Goal: Transaction & Acquisition: Download file/media

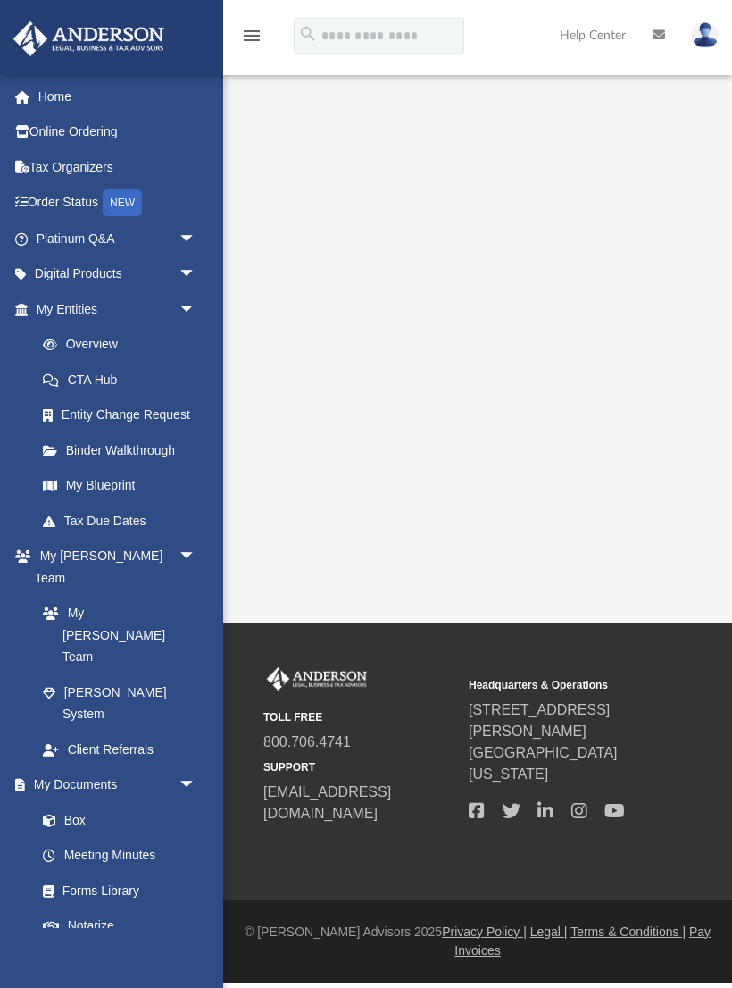
click at [188, 264] on span "arrow_drop_down" at bounding box center [197, 274] width 36 height 37
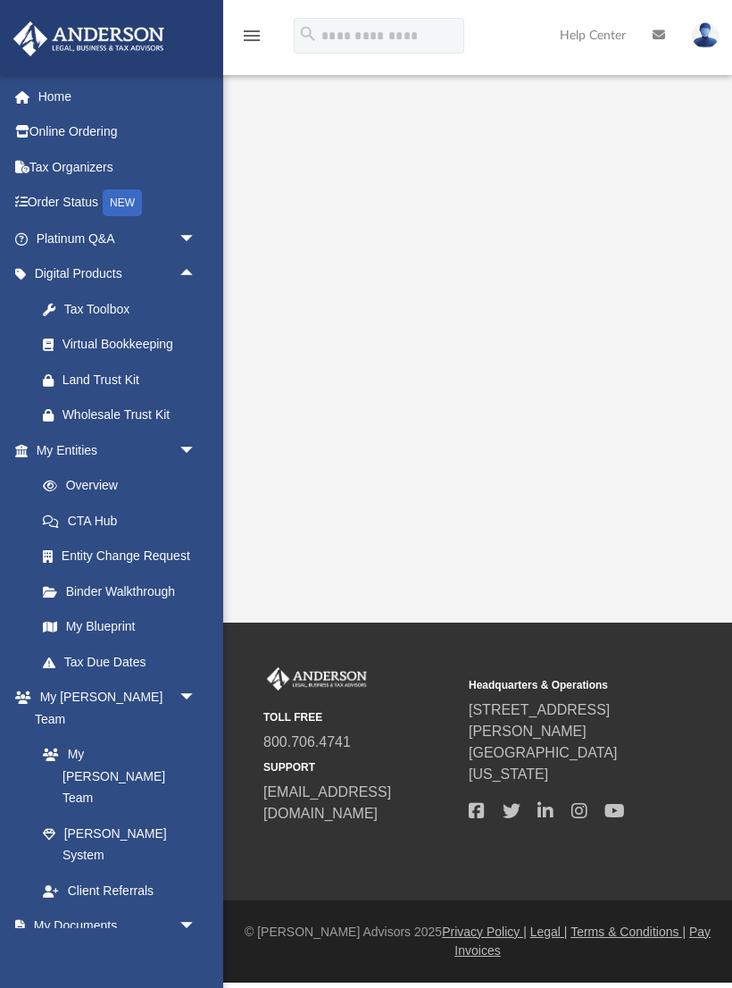
click at [191, 233] on span "arrow_drop_down" at bounding box center [197, 239] width 36 height 37
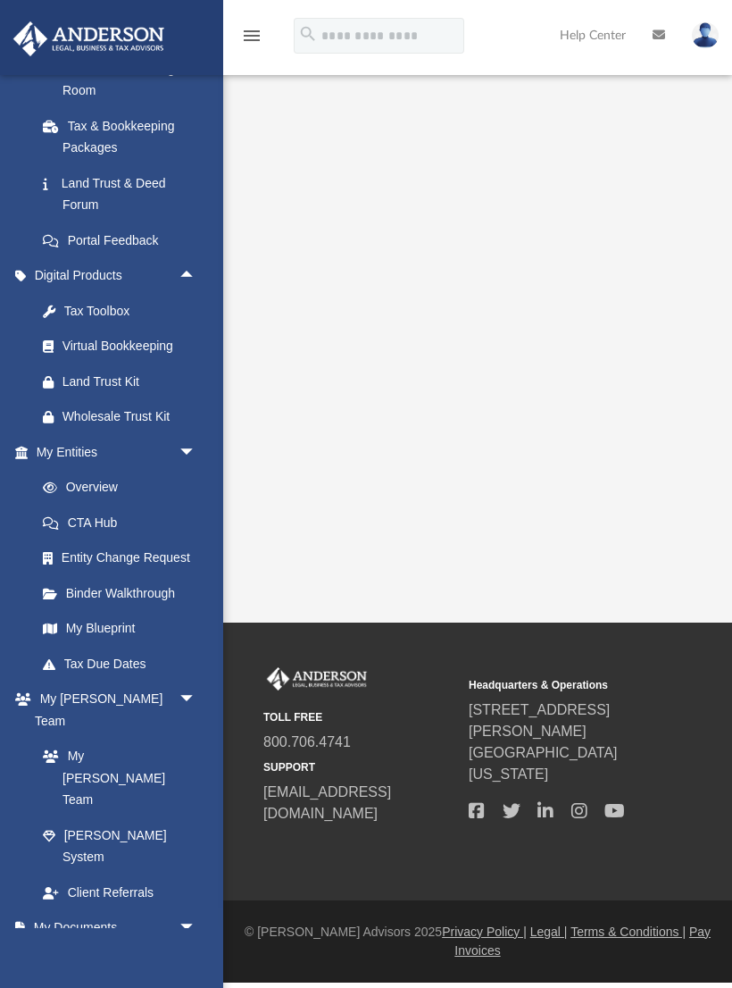
scroll to position [384, 0]
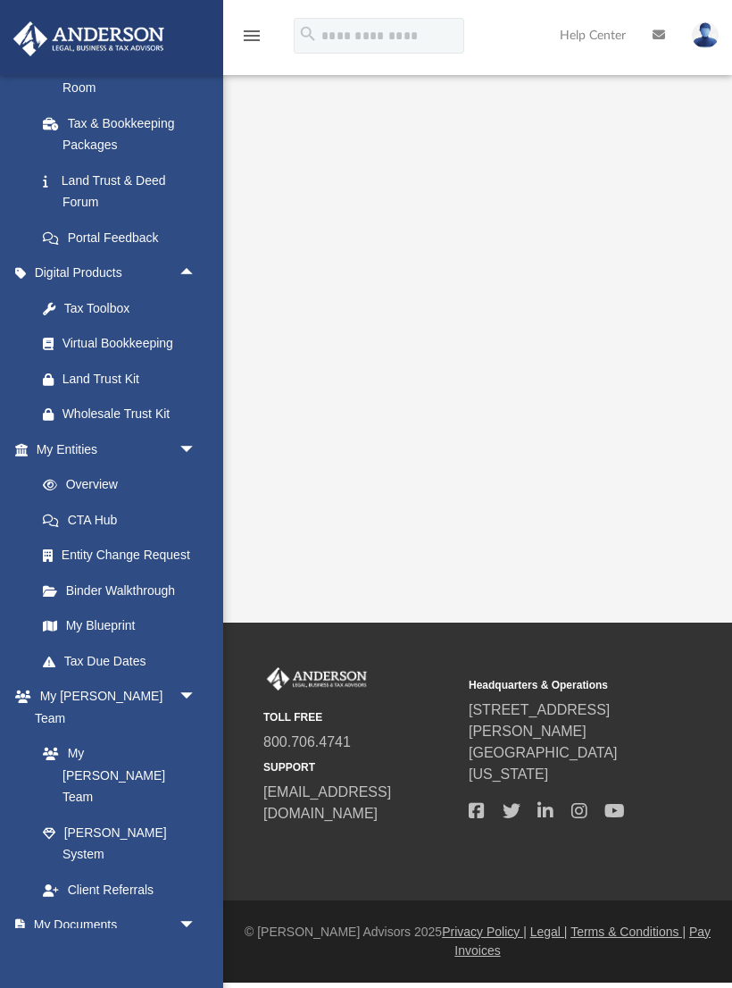
click at [171, 332] on div "Virtual Bookkeeping" at bounding box center [132, 343] width 138 height 22
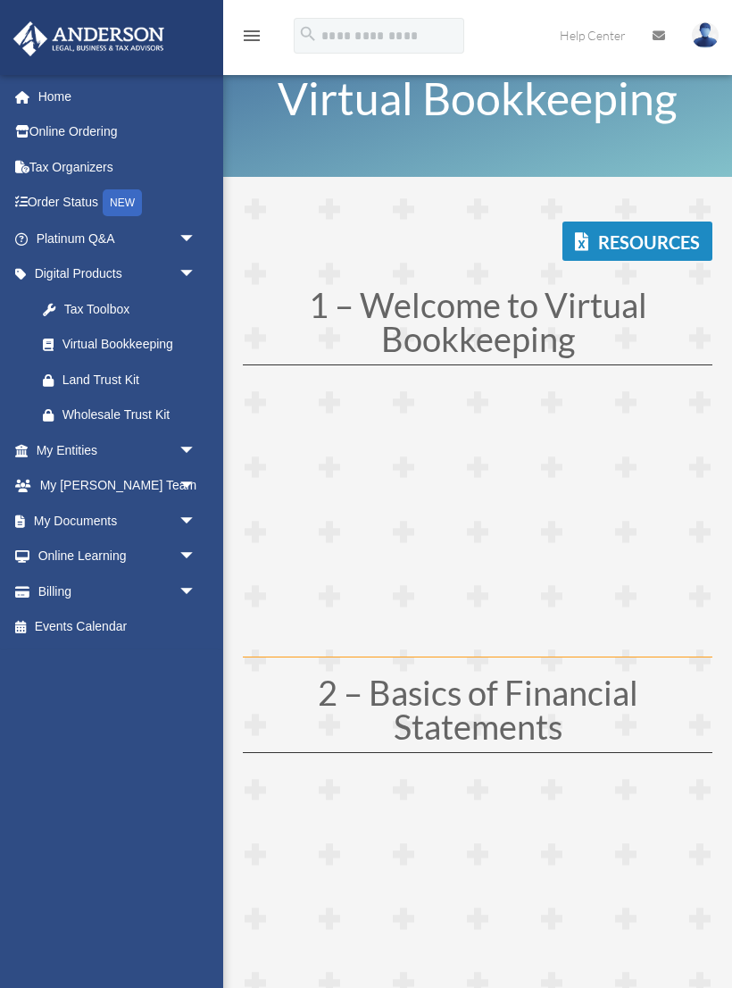
click at [197, 440] on span "arrow_drop_down" at bounding box center [197, 450] width 36 height 37
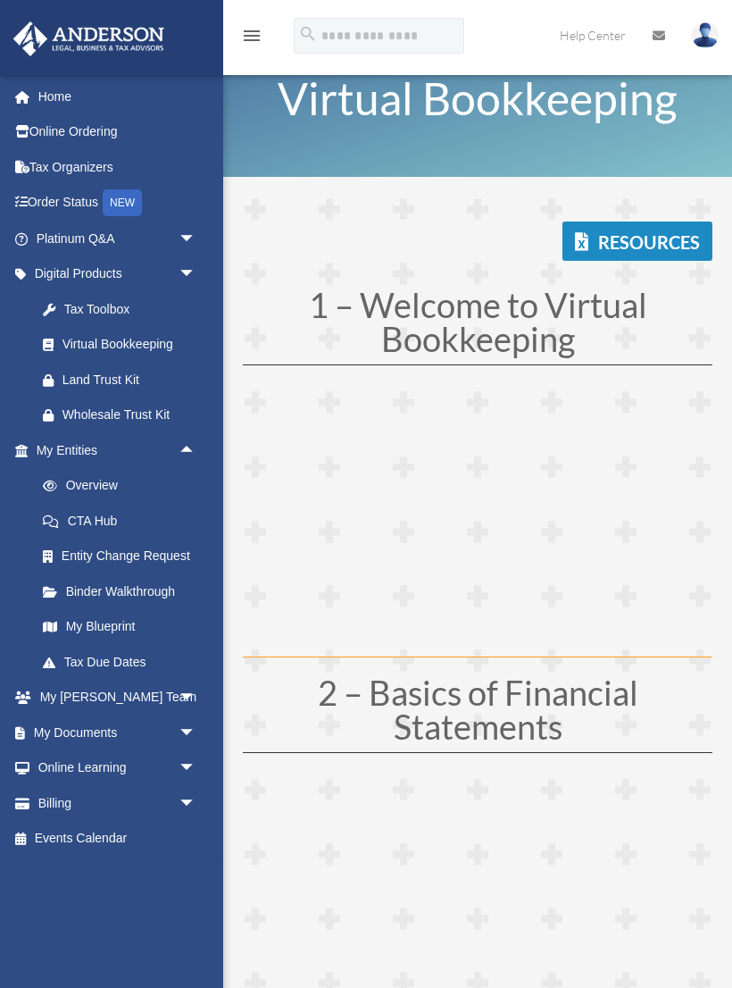
click at [157, 574] on link "Binder Walkthrough" at bounding box center [124, 591] width 198 height 36
click at [179, 691] on span "arrow_drop_down" at bounding box center [197, 698] width 36 height 37
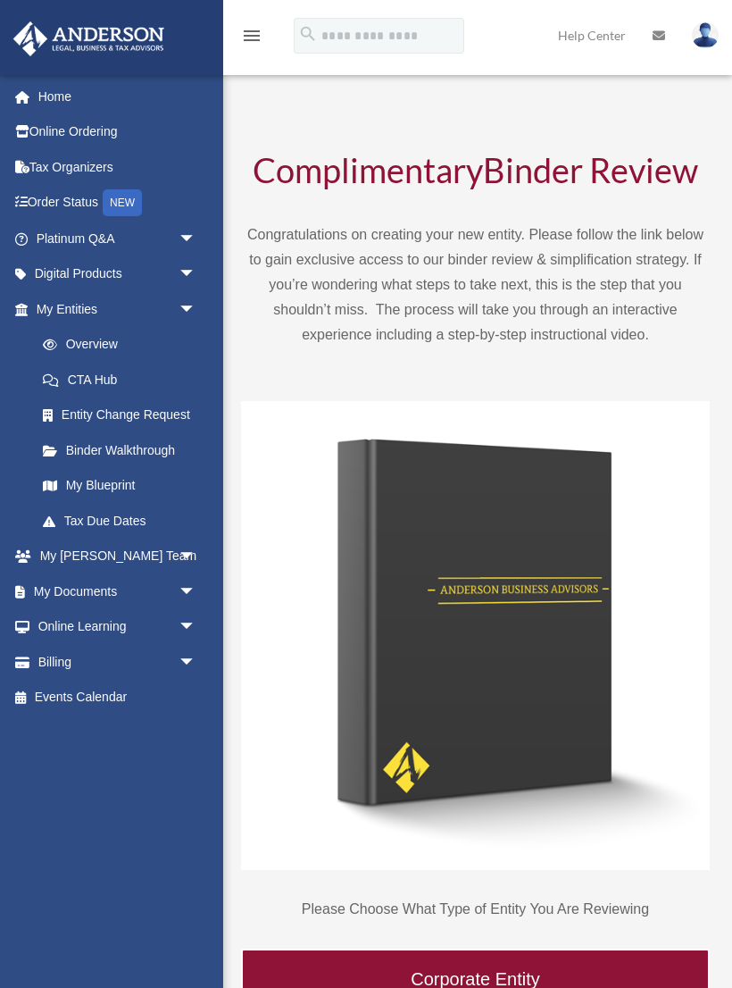
click at [193, 580] on span "arrow_drop_down" at bounding box center [197, 591] width 36 height 37
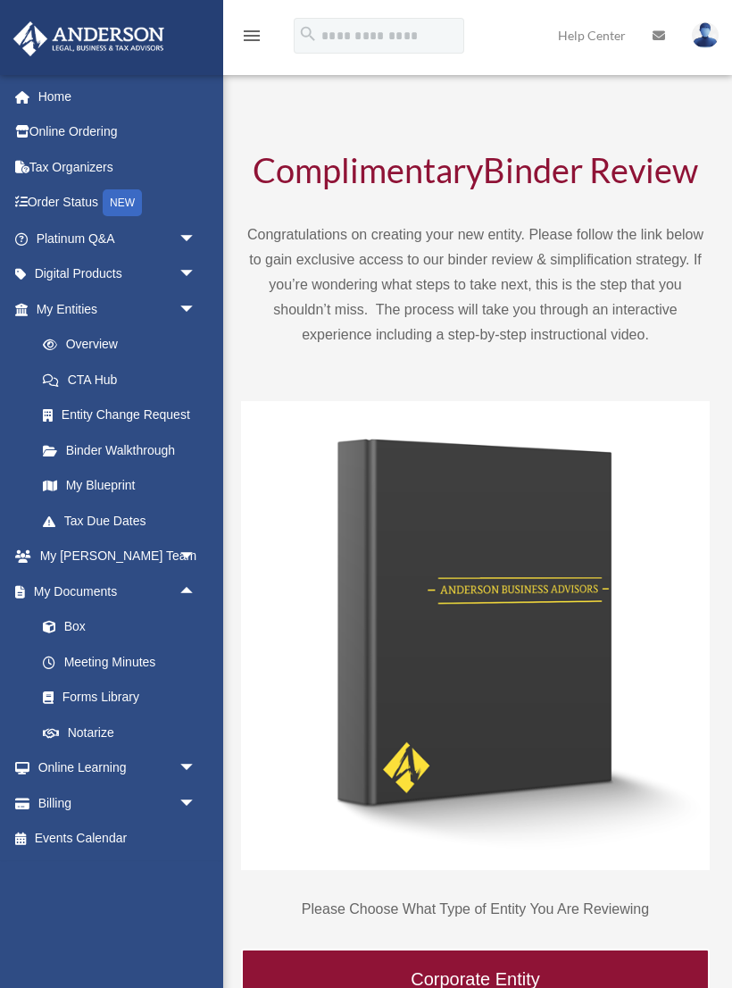
click at [80, 609] on link "Box" at bounding box center [124, 627] width 198 height 36
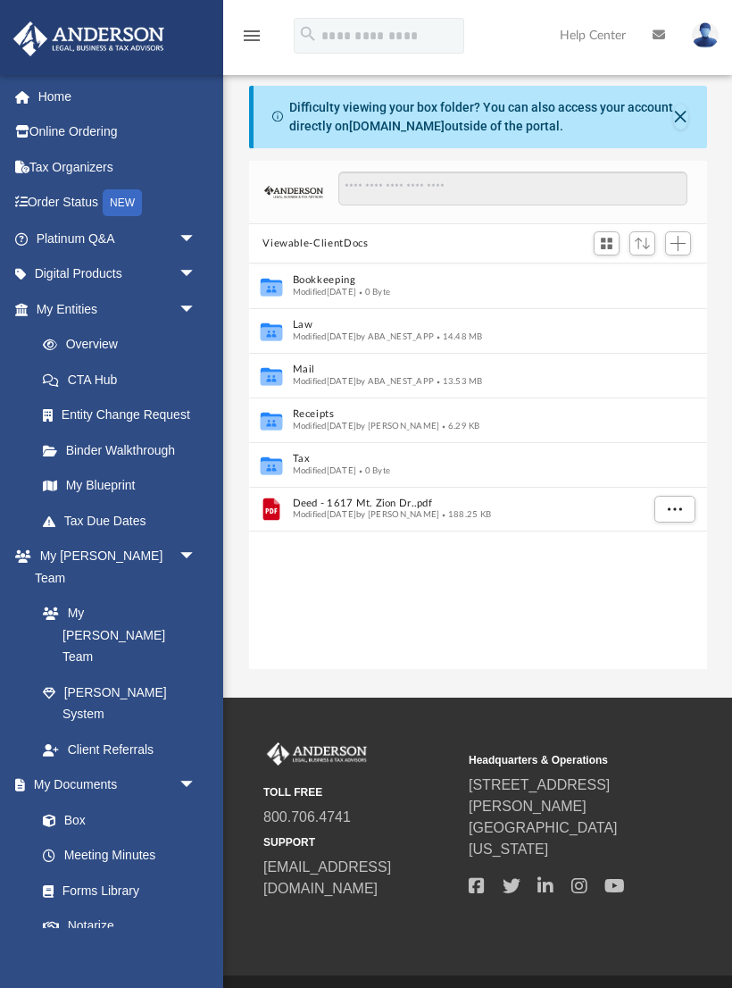
scroll to position [1, 1]
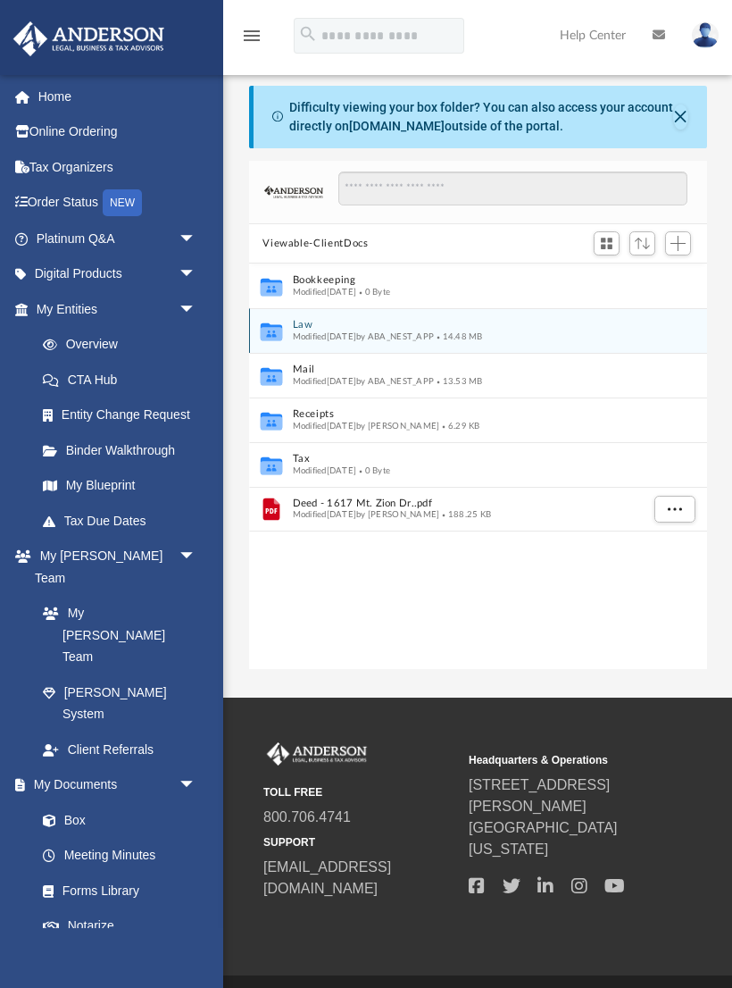
click at [498, 326] on button "Law" at bounding box center [465, 326] width 347 height 12
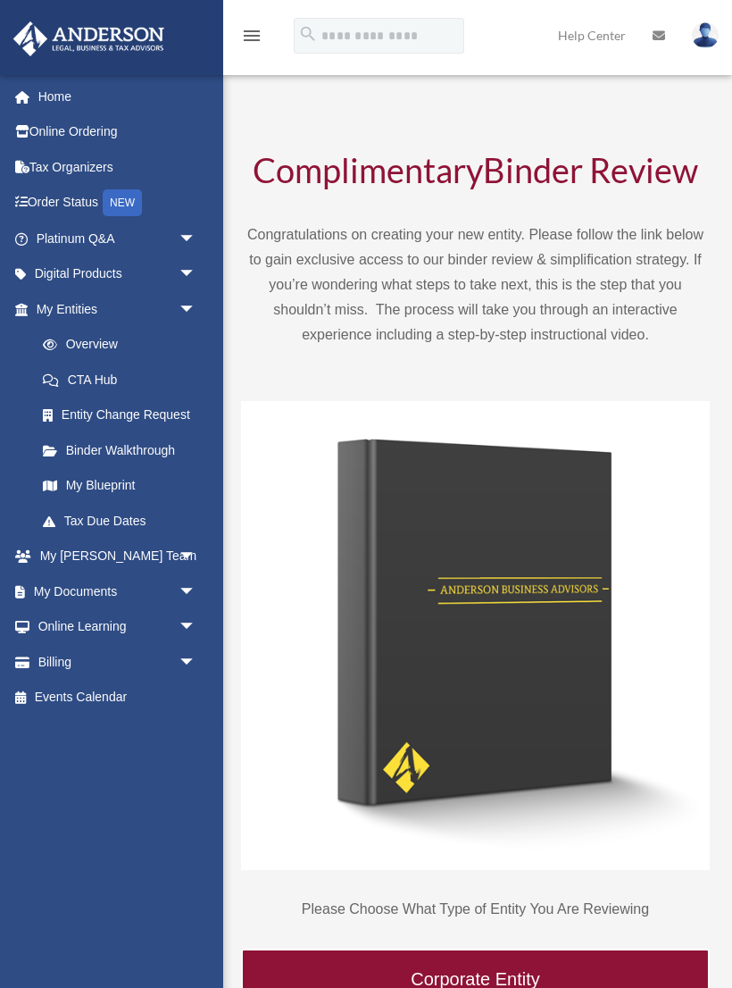
click at [181, 581] on span "arrow_drop_down" at bounding box center [197, 591] width 36 height 37
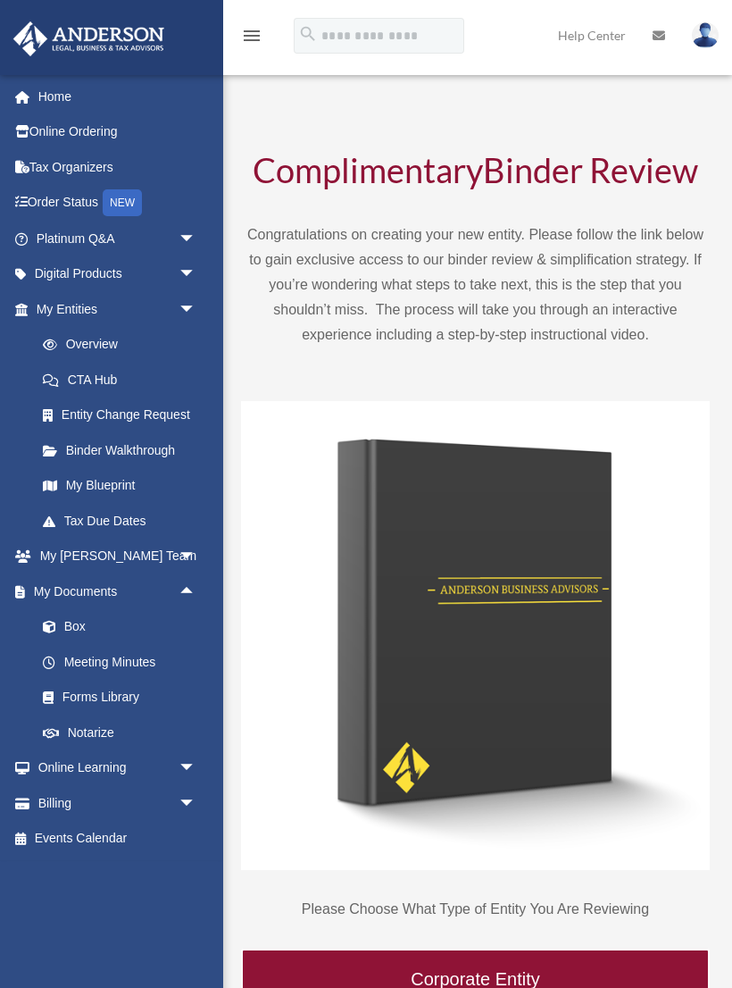
click at [75, 620] on link "Box" at bounding box center [124, 627] width 198 height 36
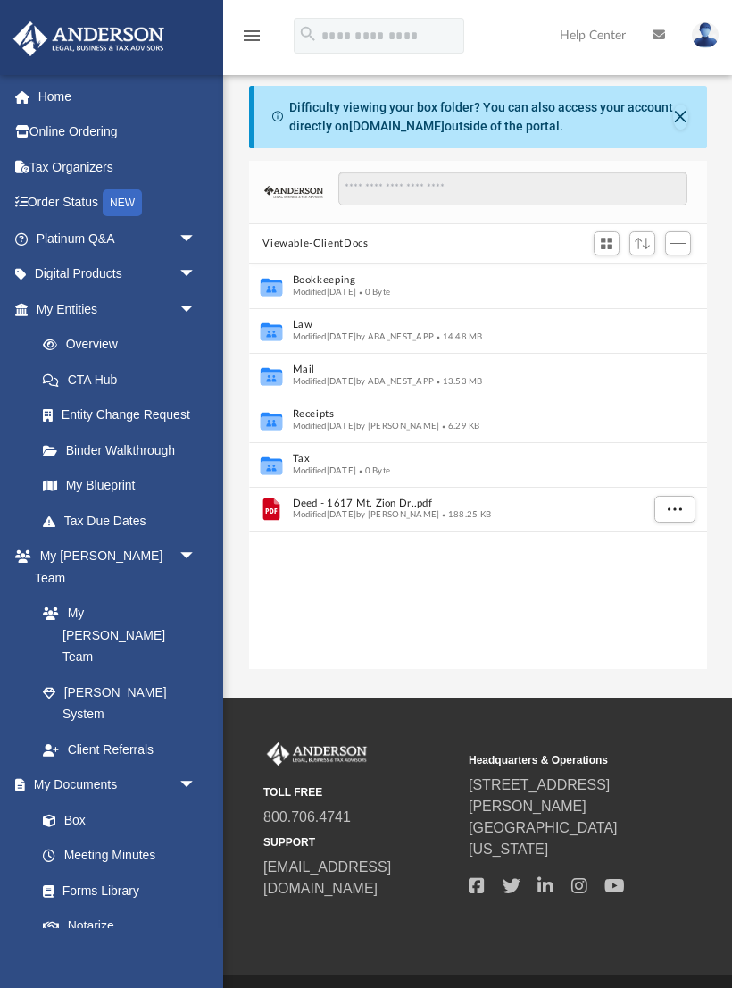
scroll to position [406, 458]
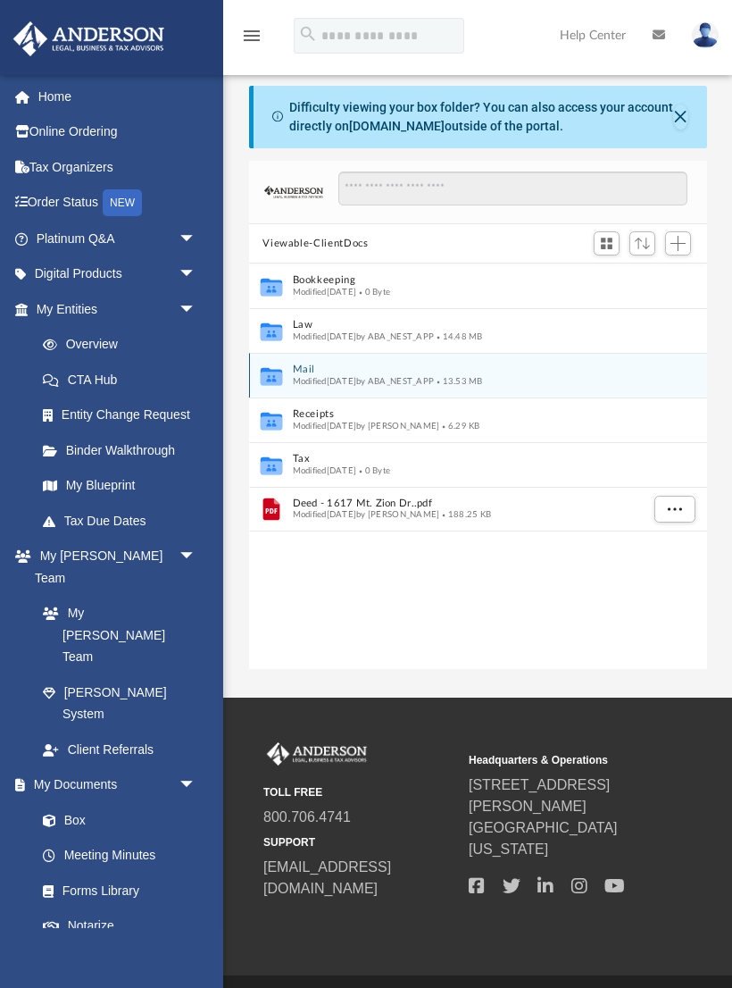
click at [462, 371] on button "Mail" at bounding box center [465, 370] width 347 height 12
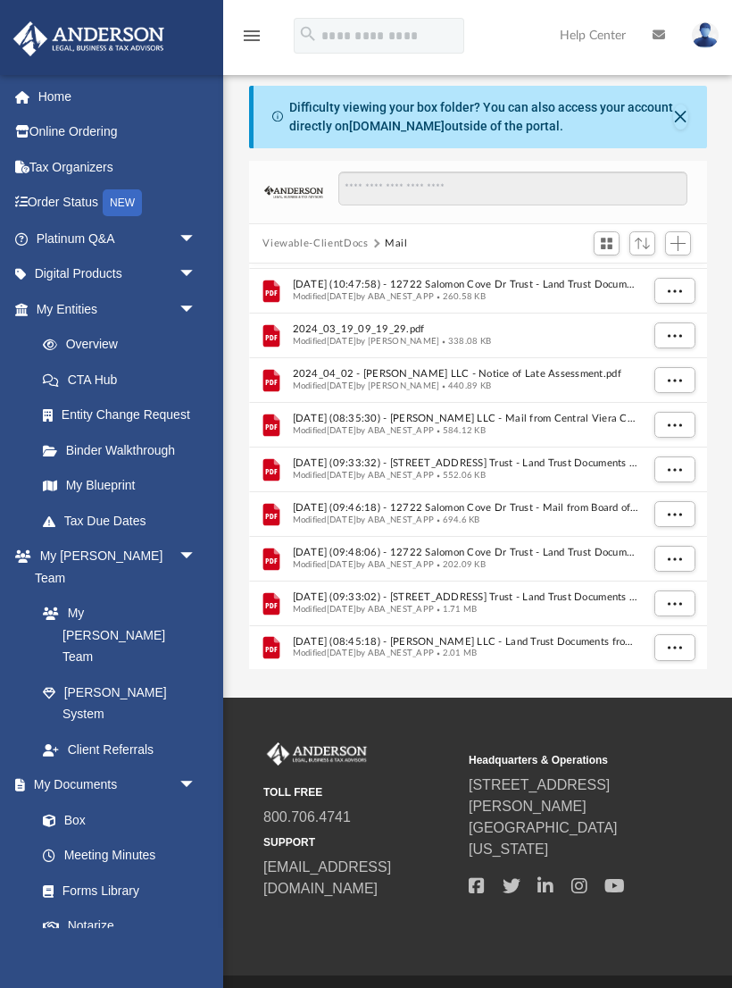
scroll to position [308, 0]
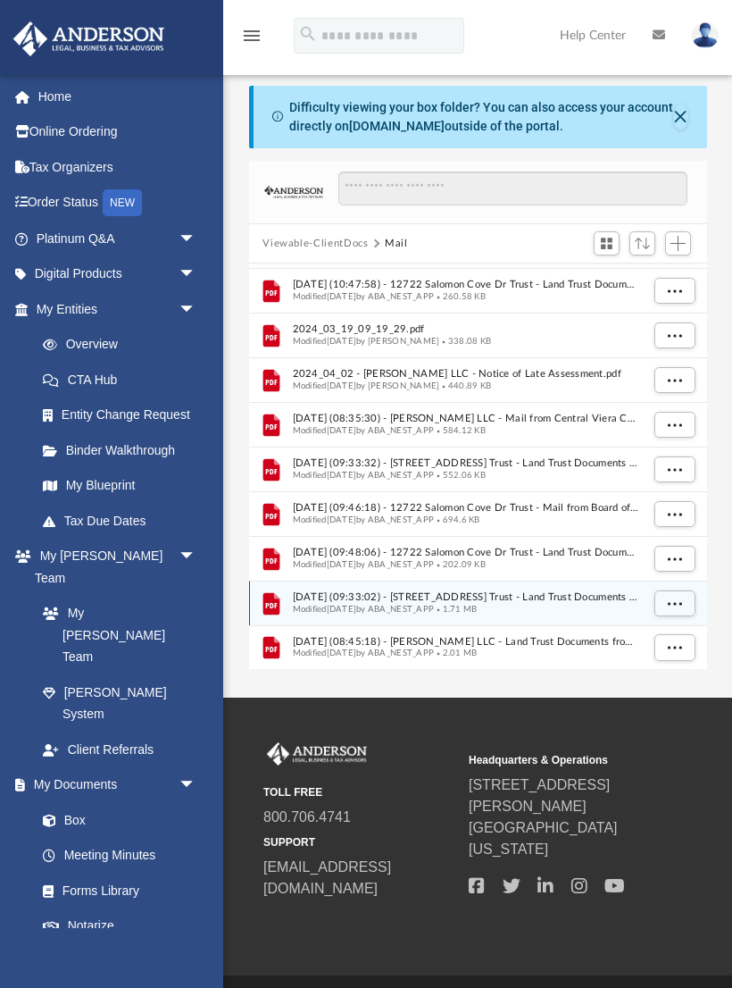
click at [596, 611] on div "Modified Mon Aug 25 2025 by ABA_NEST_APP 1.71 MB" at bounding box center [465, 610] width 347 height 12
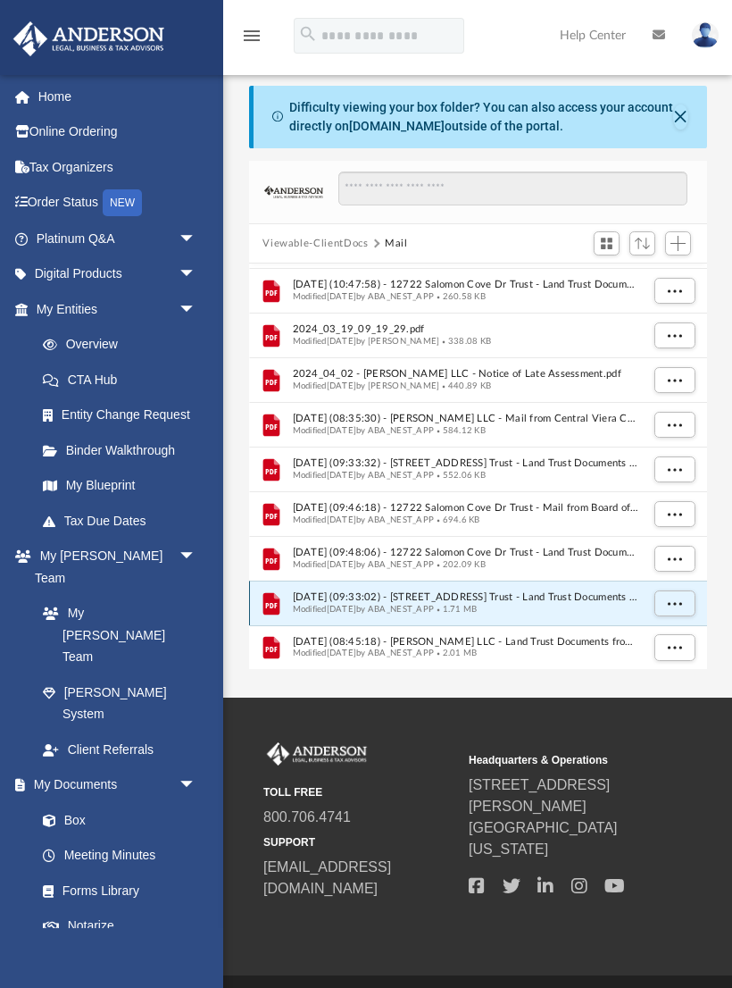
click at [687, 603] on button "More options" at bounding box center [674, 603] width 41 height 27
click at [670, 572] on li "Download" at bounding box center [658, 566] width 52 height 19
click at [672, 606] on span "More options" at bounding box center [674, 603] width 14 height 10
click at [675, 561] on li "Download" at bounding box center [658, 566] width 52 height 19
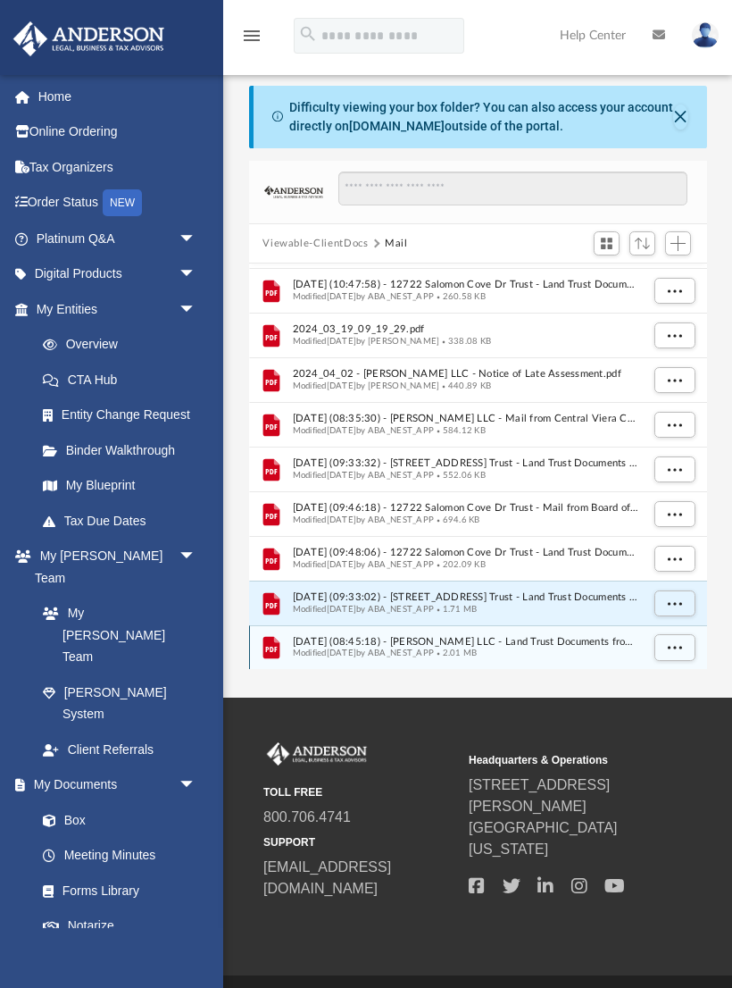
click at [693, 643] on button "More options" at bounding box center [674, 648] width 41 height 27
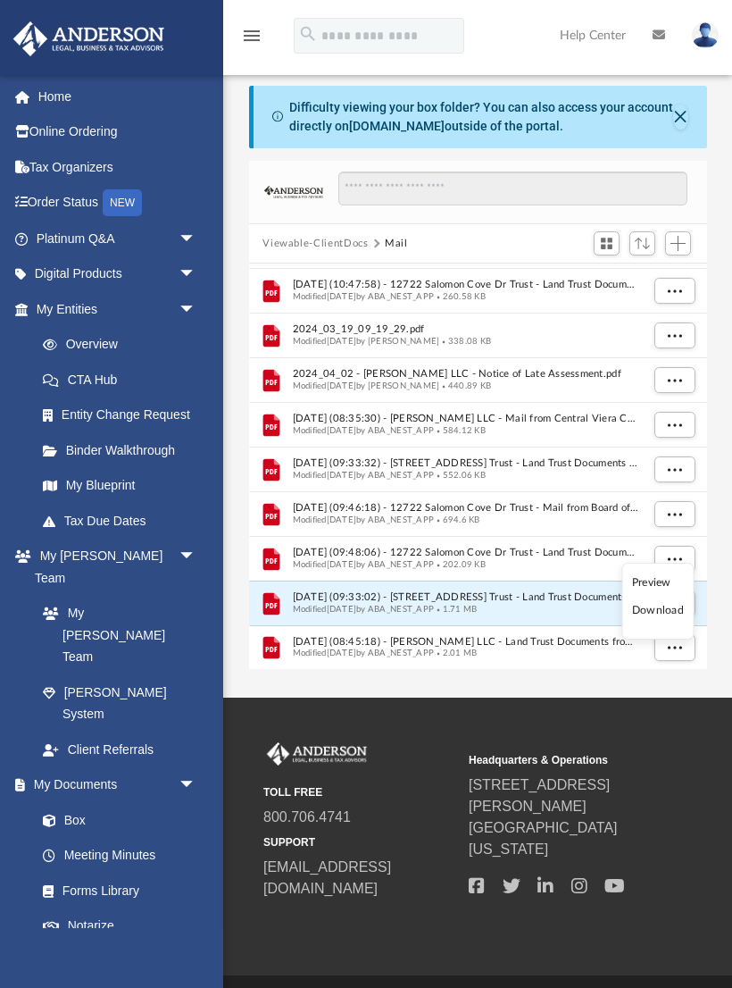
click at [678, 609] on li "Download" at bounding box center [658, 610] width 52 height 19
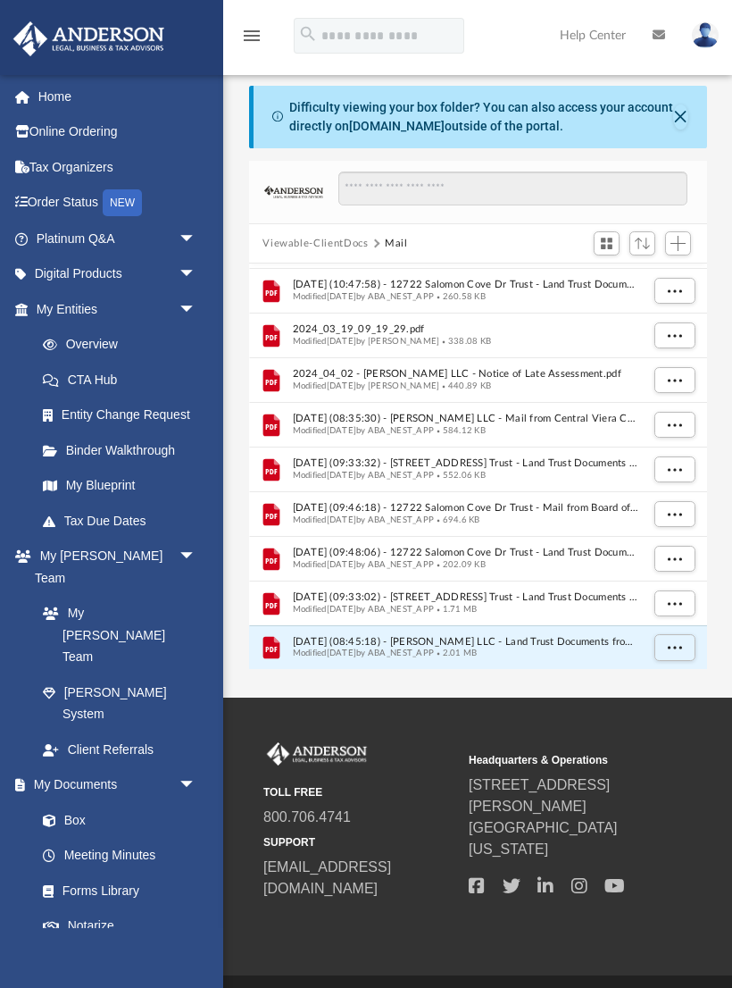
click at [51, 98] on link "Home" at bounding box center [118, 97] width 211 height 36
click at [680, 115] on button "Close" at bounding box center [680, 116] width 14 height 25
click at [672, 118] on div "Difficulty viewing your box folder? You can also access your account directly o…" at bounding box center [488, 117] width 398 height 38
click at [681, 115] on div "Difficulty viewing your box folder? You can also access your account directly o…" at bounding box center [488, 117] width 398 height 38
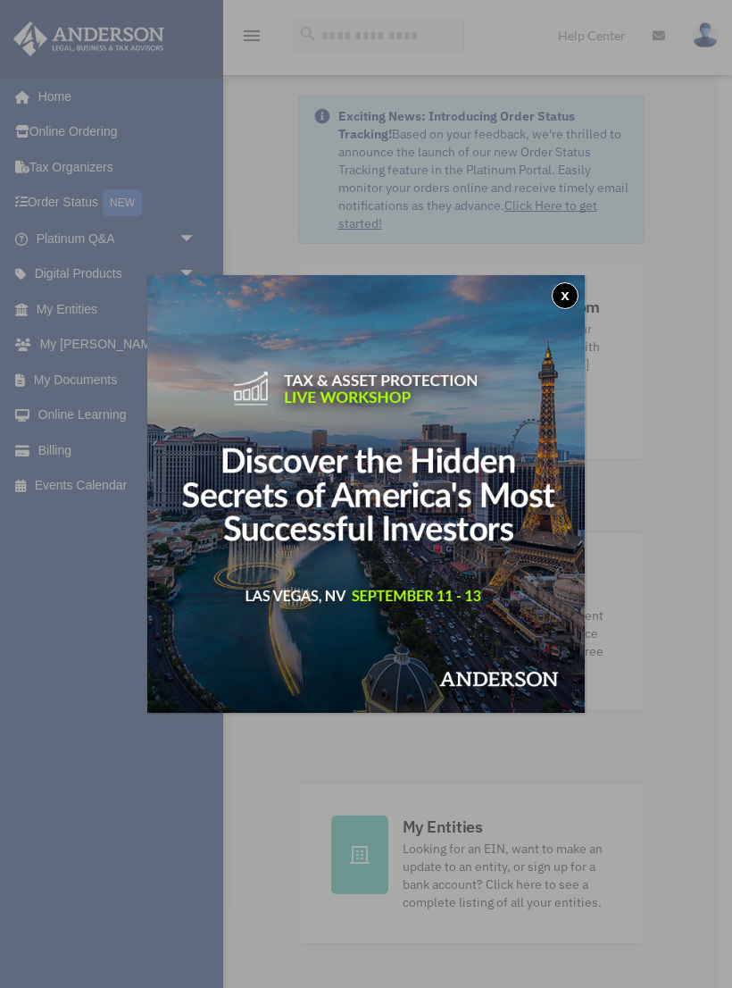
click at [568, 297] on button "x" at bounding box center [565, 295] width 27 height 27
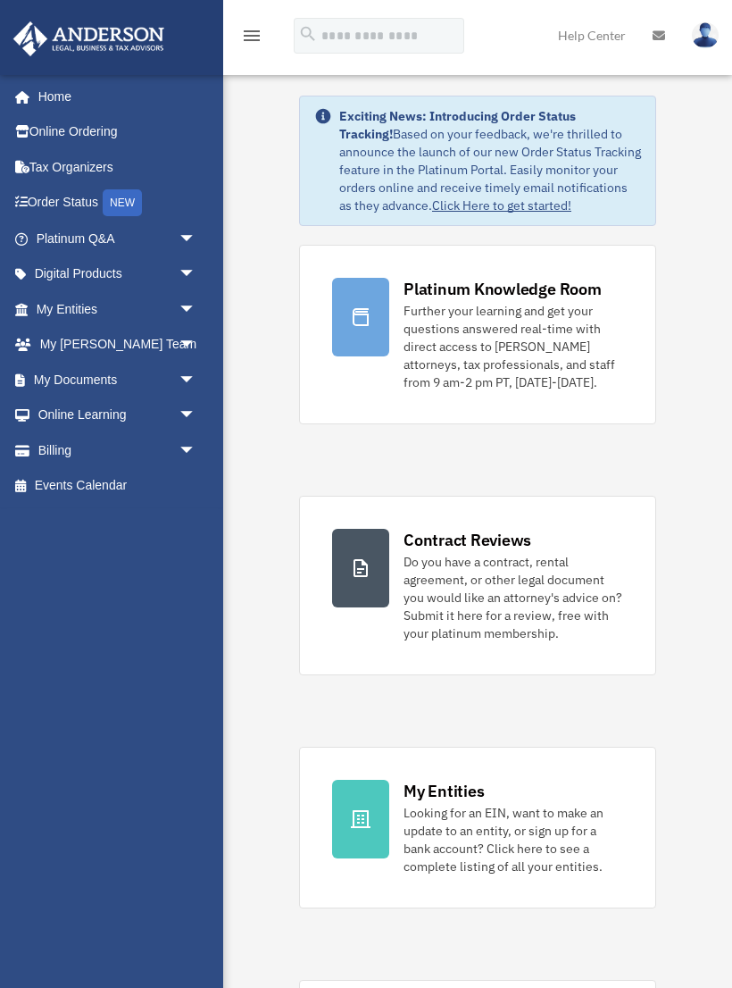
click at [203, 370] on span "arrow_drop_down" at bounding box center [197, 380] width 36 height 37
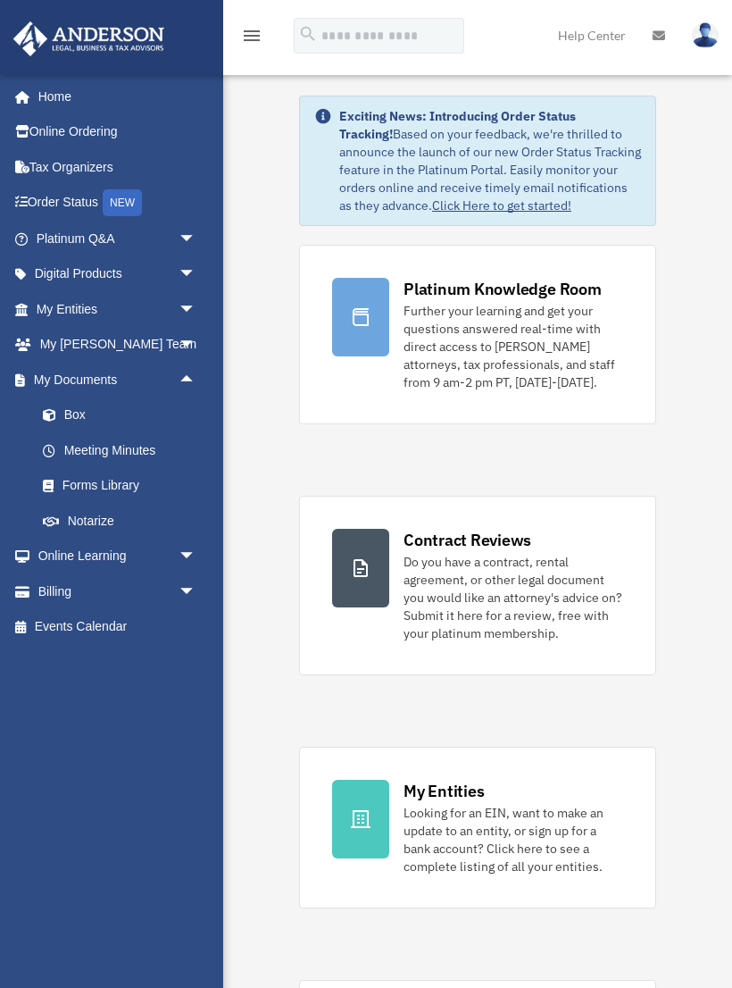
click at [83, 407] on link "Box" at bounding box center [124, 415] width 198 height 36
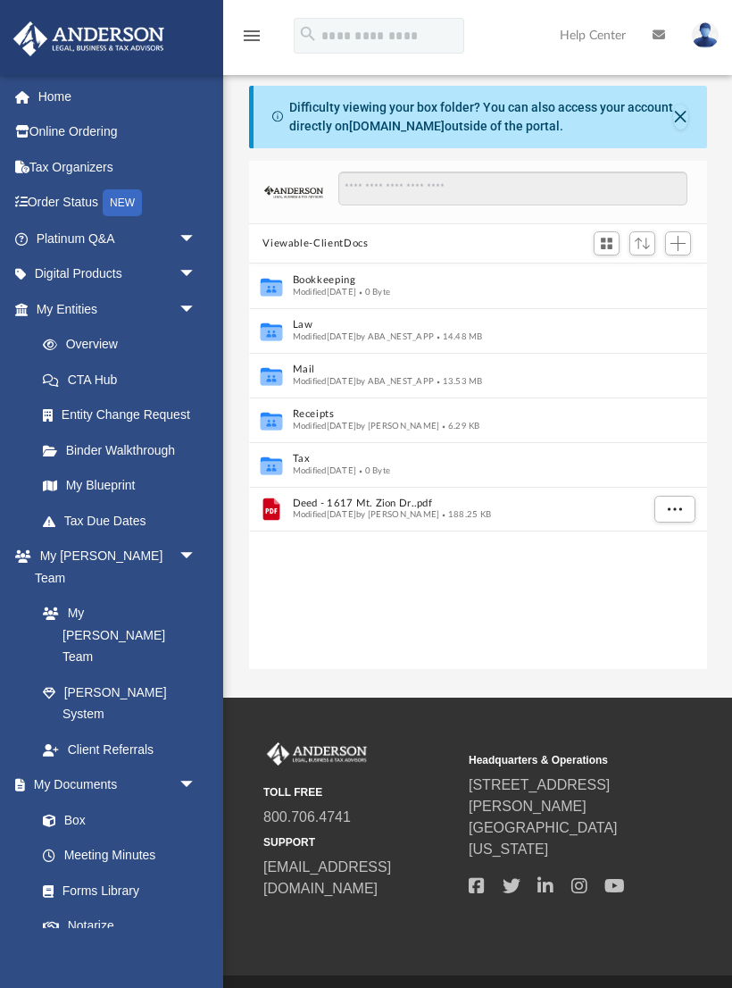
scroll to position [1, 1]
